Goal: Transaction & Acquisition: Download file/media

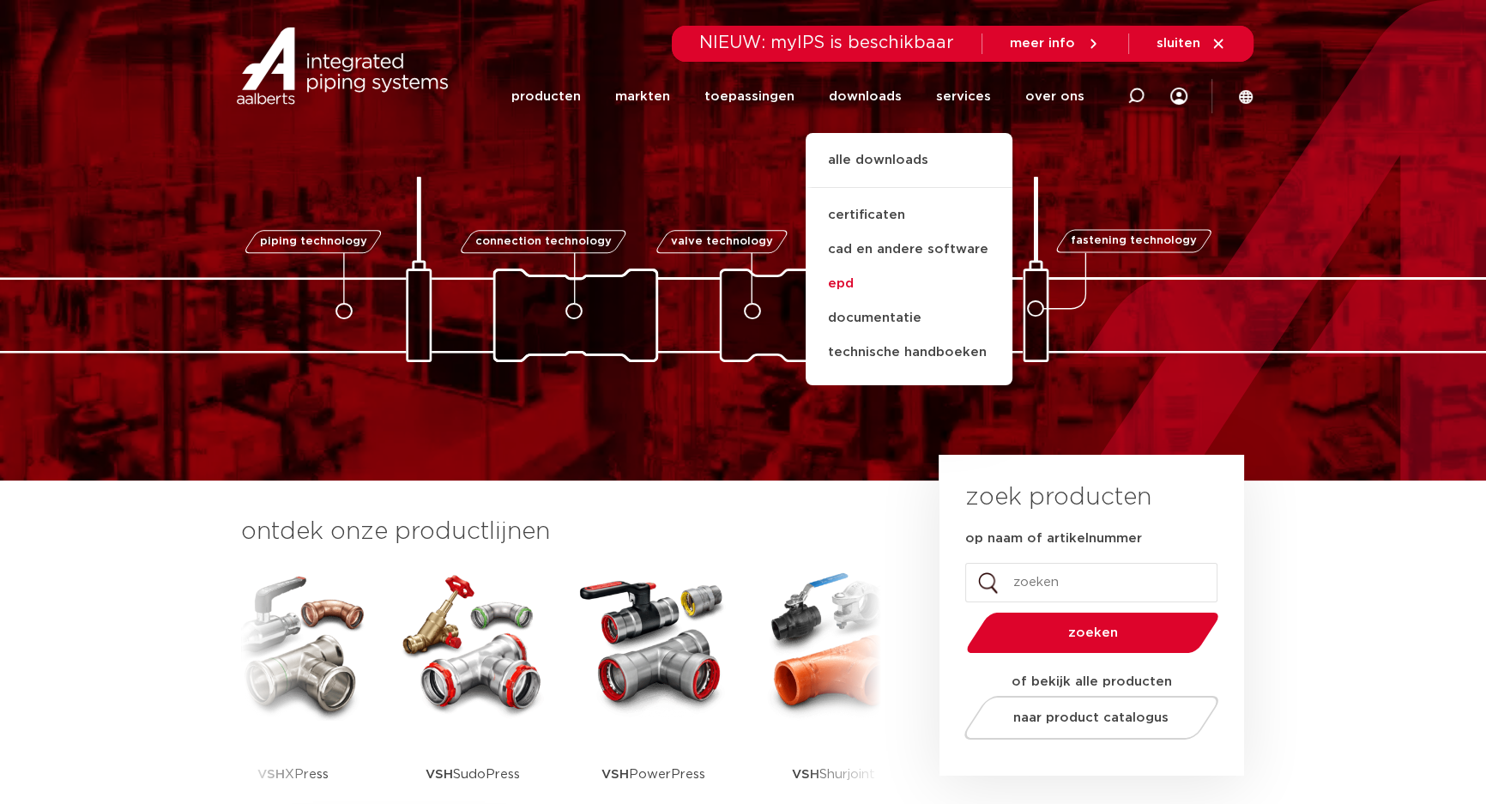
click at [846, 280] on link "epd" at bounding box center [909, 284] width 207 height 34
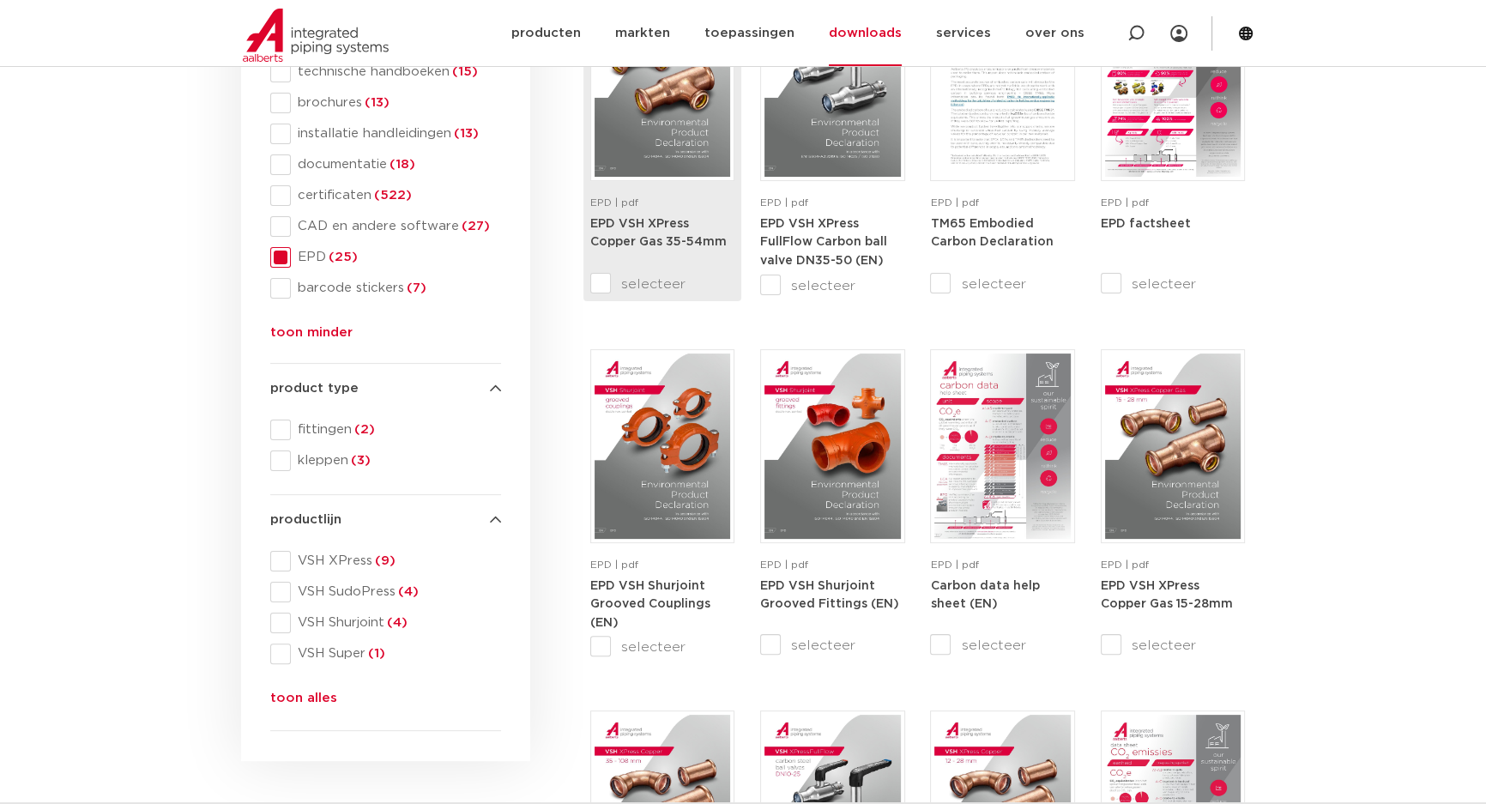
scroll to position [389, 0]
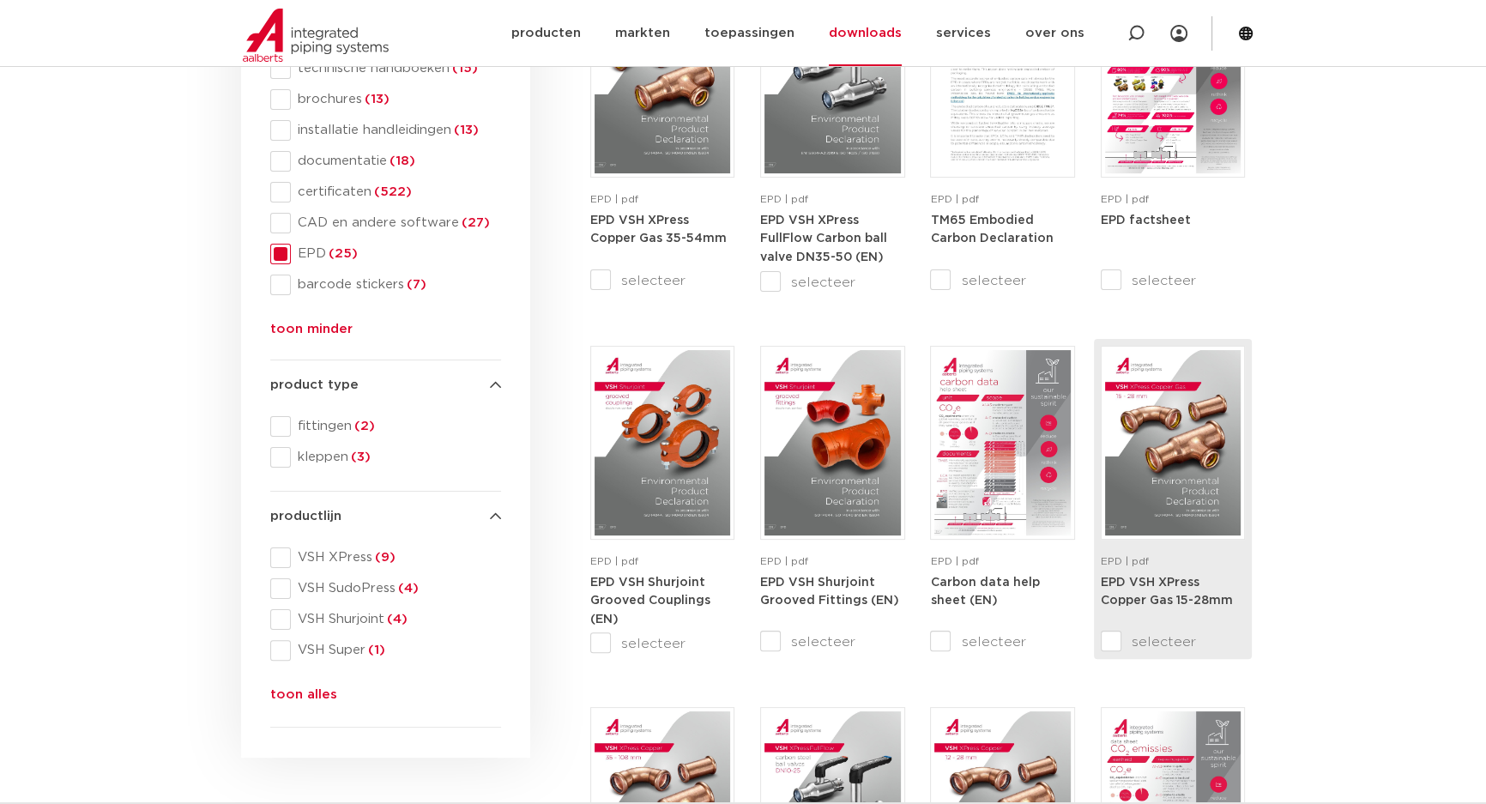
click at [1195, 494] on img at bounding box center [1173, 442] width 136 height 185
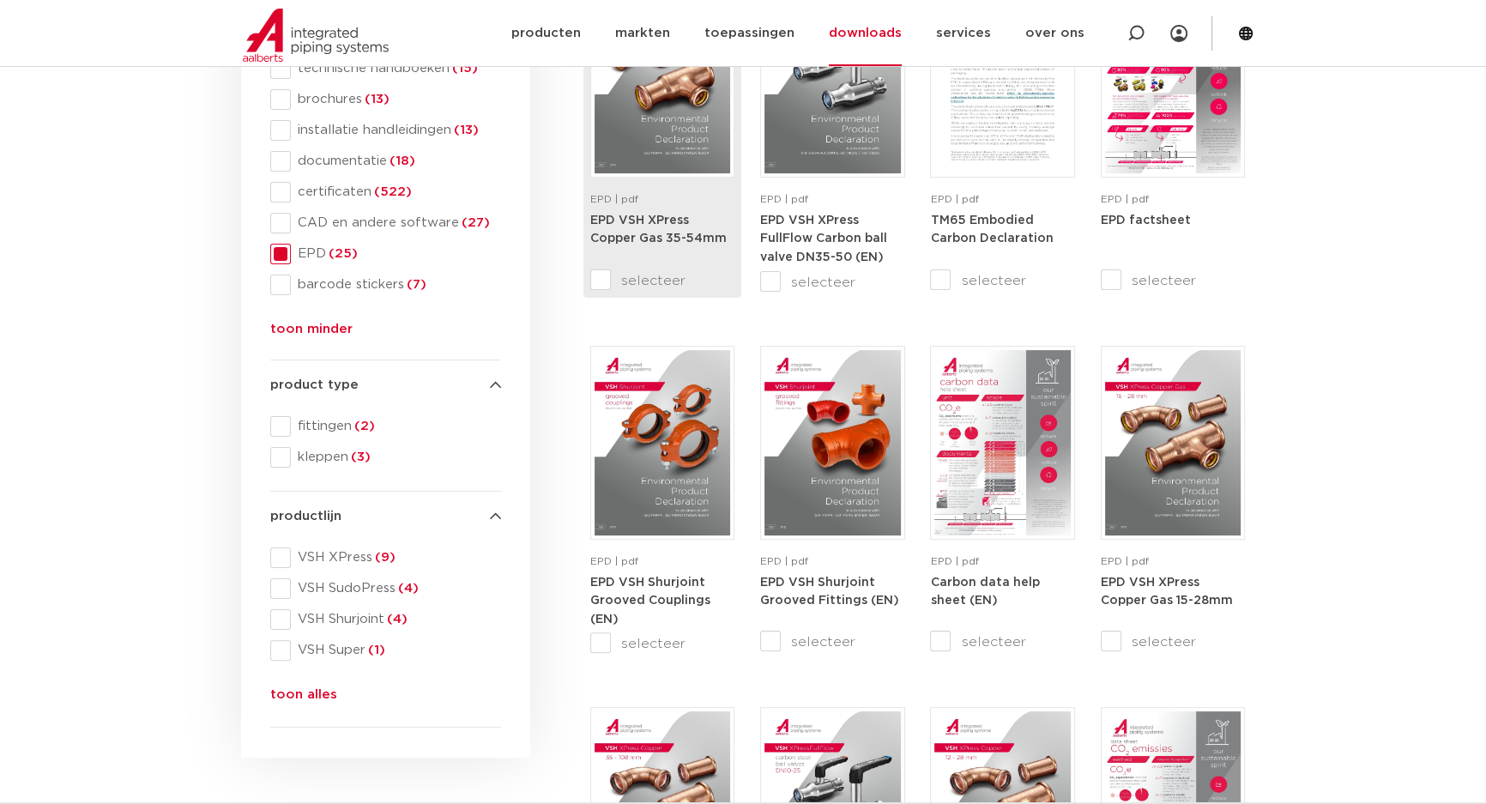
click at [664, 142] on img at bounding box center [663, 80] width 136 height 185
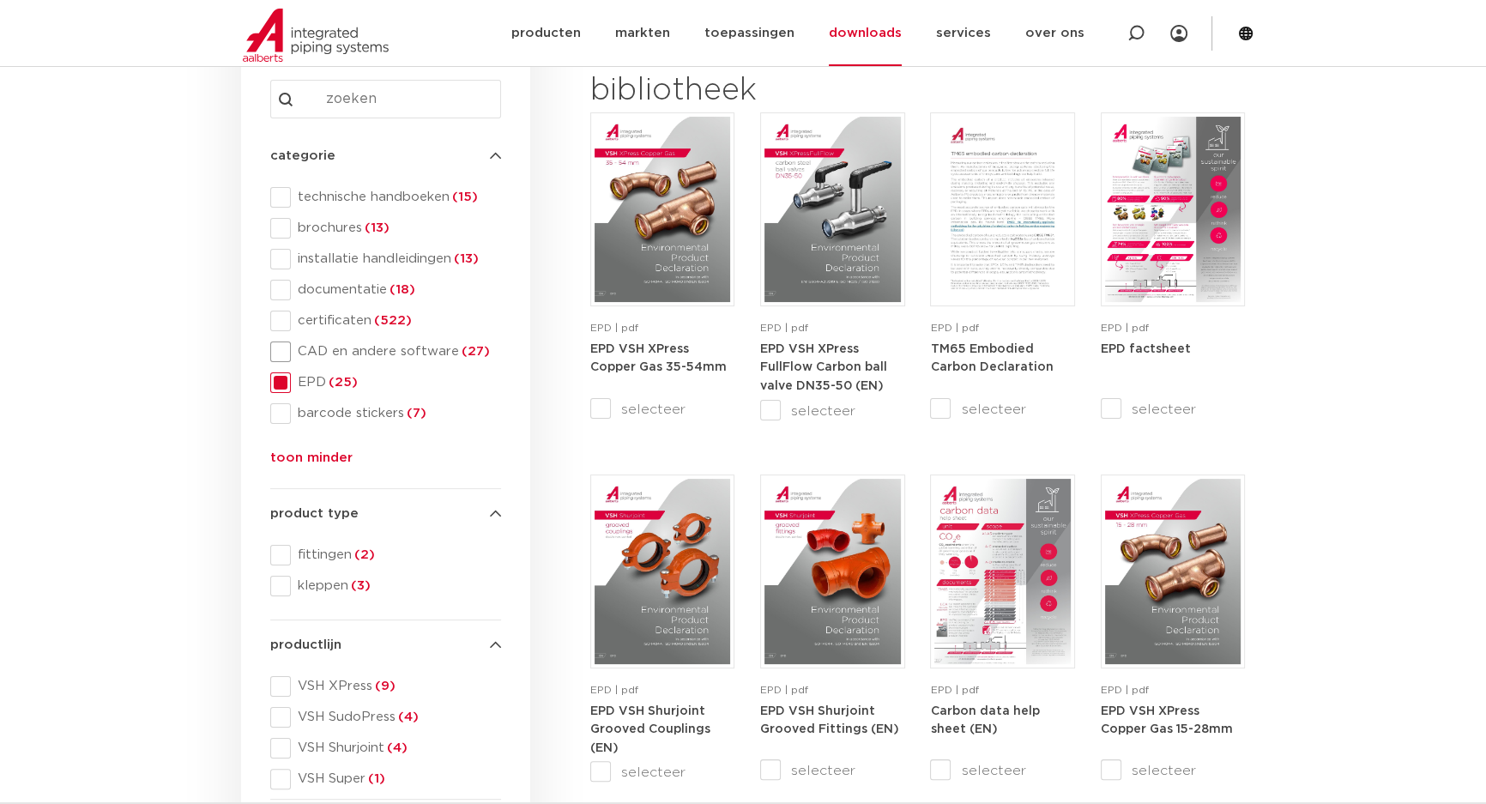
scroll to position [233, 0]
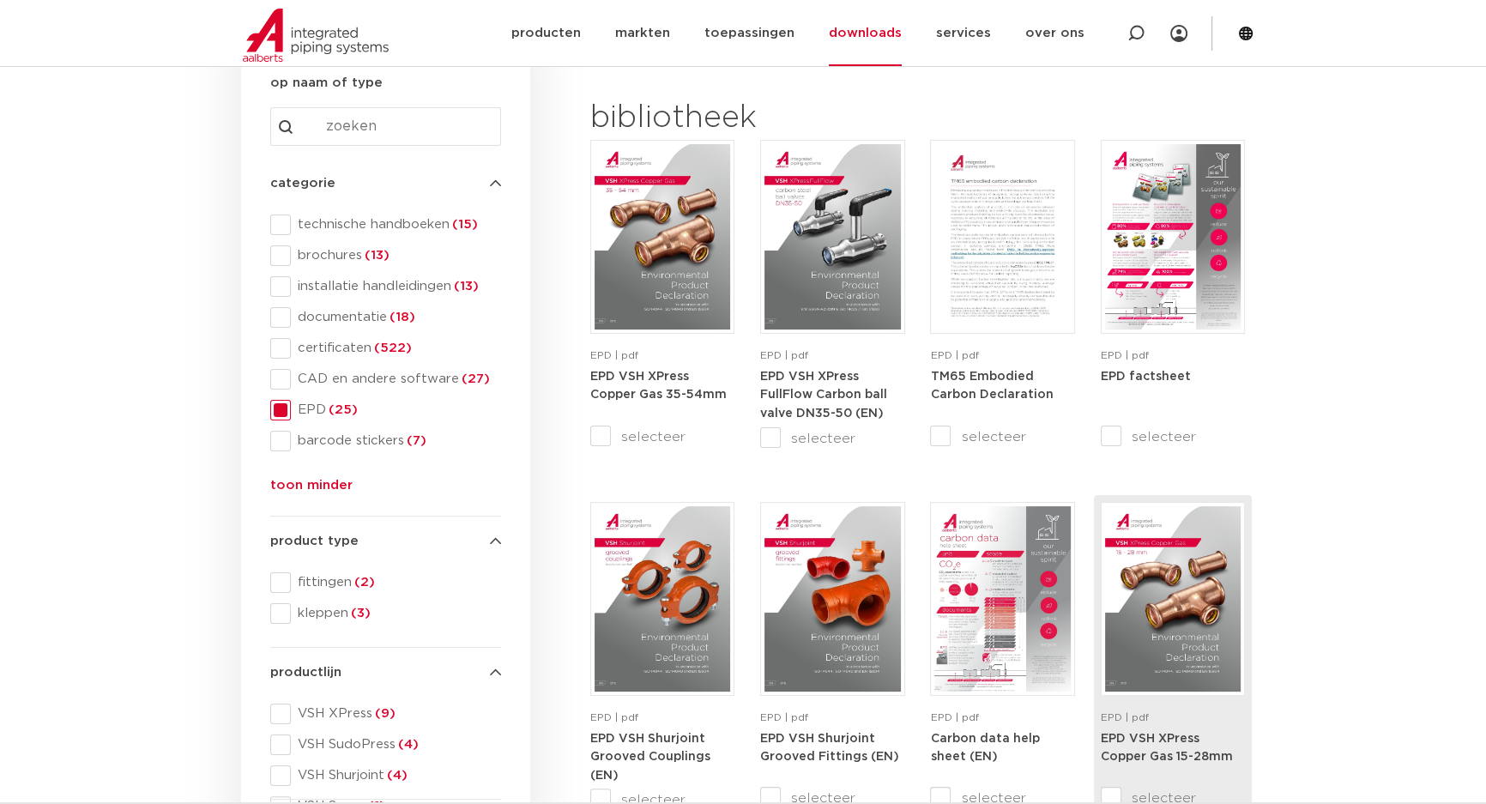
click at [1192, 584] on img at bounding box center [1173, 598] width 136 height 185
